Goal: Task Accomplishment & Management: Use online tool/utility

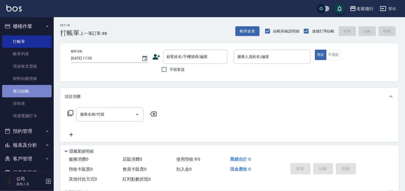
click at [33, 93] on link "每日結帳" at bounding box center [26, 91] width 49 height 12
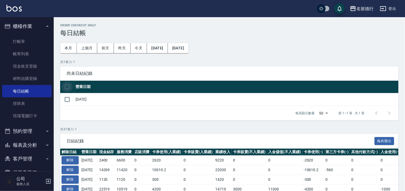
click at [65, 86] on input "checkbox" at bounding box center [66, 86] width 11 height 11
checkbox input "true"
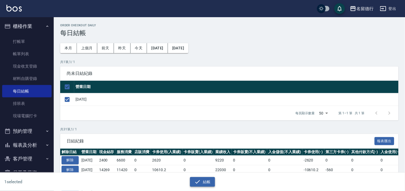
click at [207, 183] on button "結帳" at bounding box center [202, 182] width 25 height 10
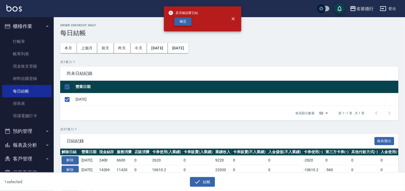
click at [178, 21] on button "確定" at bounding box center [182, 21] width 17 height 8
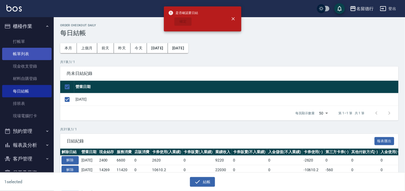
checkbox input "false"
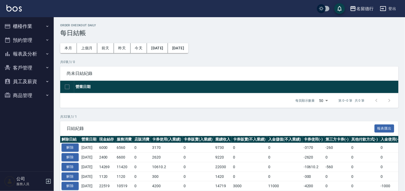
click at [23, 25] on button "櫃檯作業" at bounding box center [26, 26] width 49 height 14
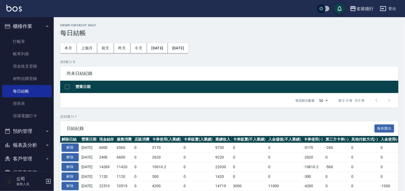
click at [15, 25] on button "櫃檯作業" at bounding box center [26, 26] width 49 height 14
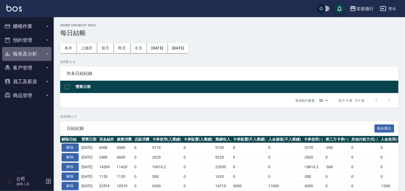
click at [20, 55] on button "報表及分析" at bounding box center [26, 54] width 49 height 14
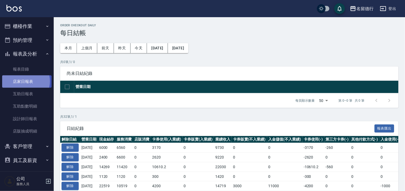
drag, startPoint x: 23, startPoint y: 81, endPoint x: 26, endPoint y: 80, distance: 3.4
click at [23, 81] on link "店家日報表" at bounding box center [26, 81] width 49 height 12
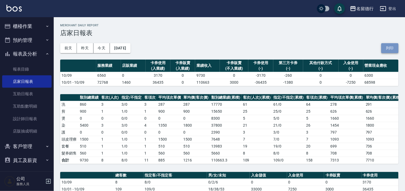
click at [393, 48] on button "列印" at bounding box center [389, 48] width 17 height 10
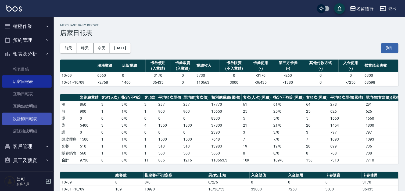
click at [13, 118] on link "設計師日報表" at bounding box center [26, 119] width 49 height 12
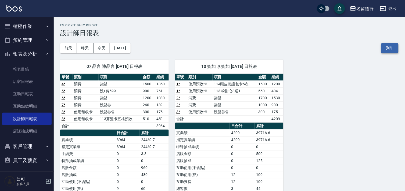
click at [389, 48] on button "列印" at bounding box center [389, 48] width 17 height 10
